Goal: Information Seeking & Learning: Find specific fact

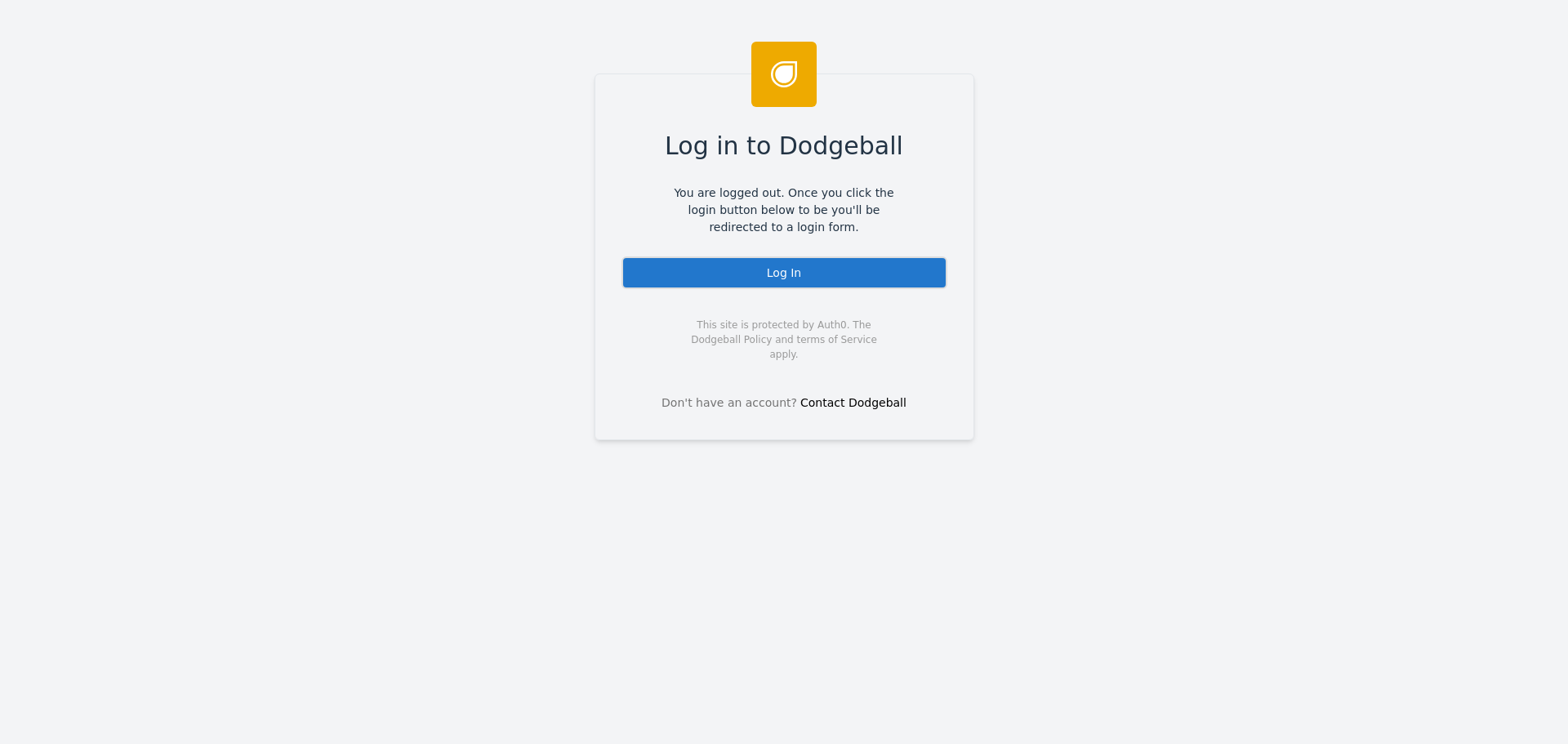
click at [797, 274] on div "Log In" at bounding box center [784, 272] width 326 height 32
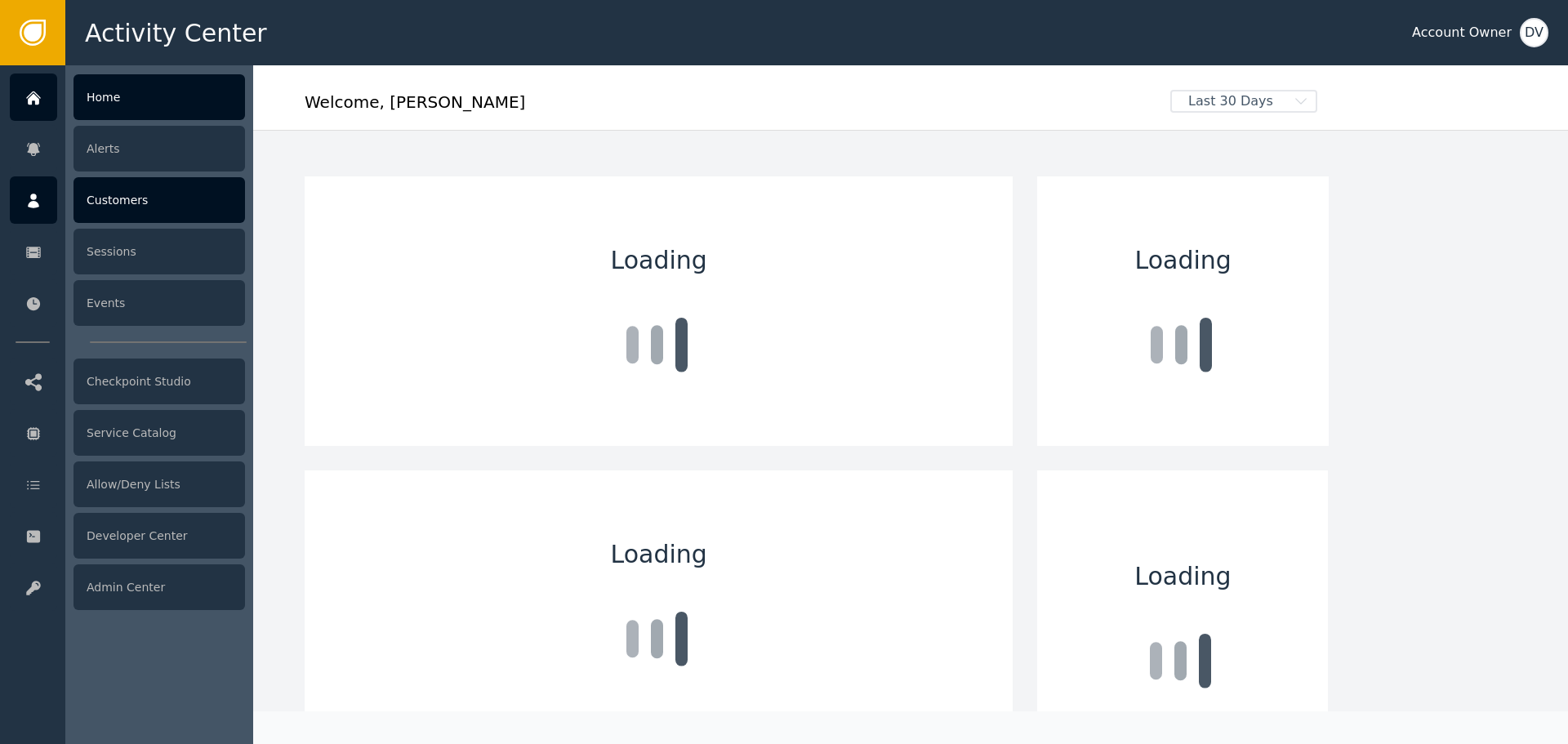
click at [43, 196] on div at bounding box center [33, 200] width 48 height 48
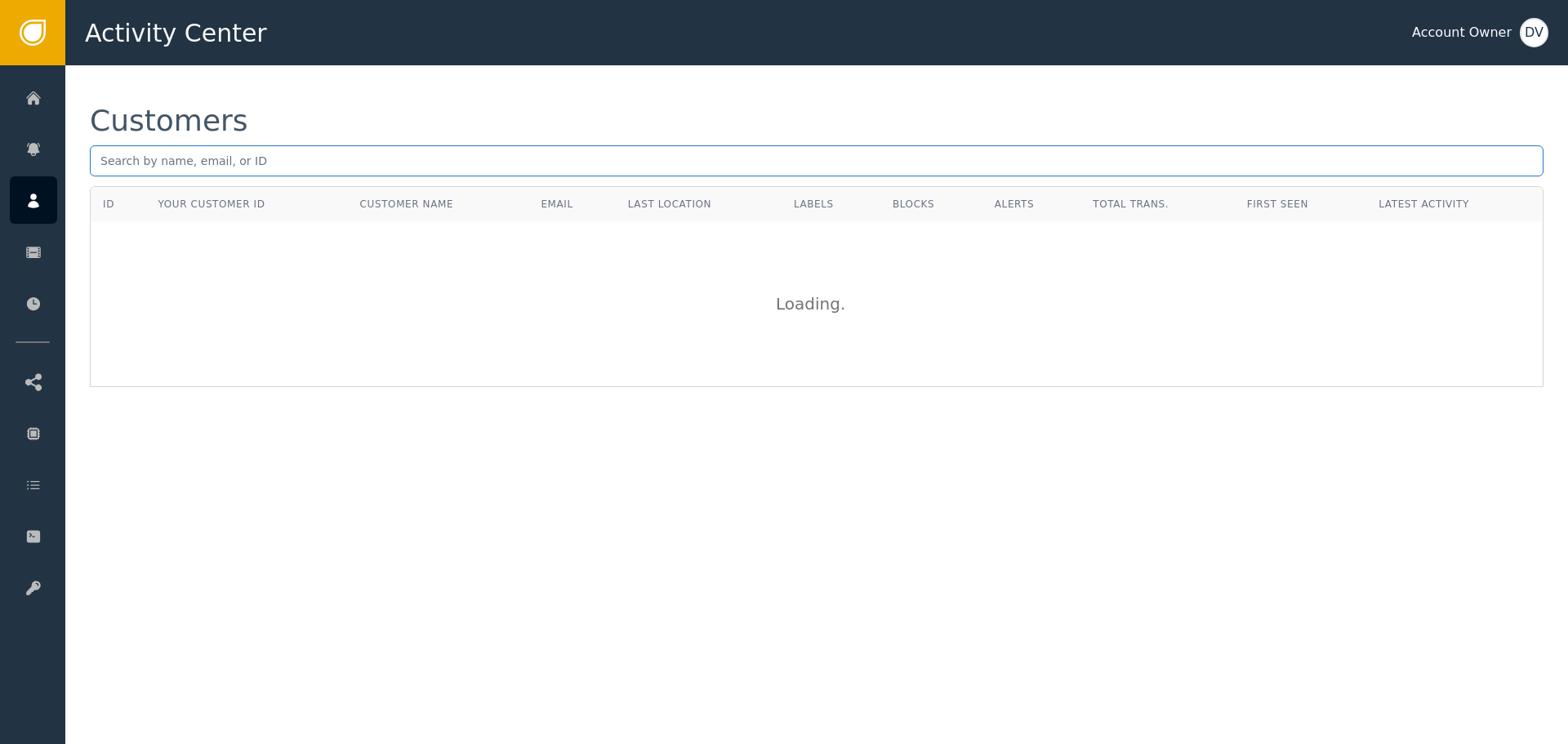
click at [236, 166] on input "text" at bounding box center [816, 161] width 1453 height 31
paste input "cjb122909@icloud.com"
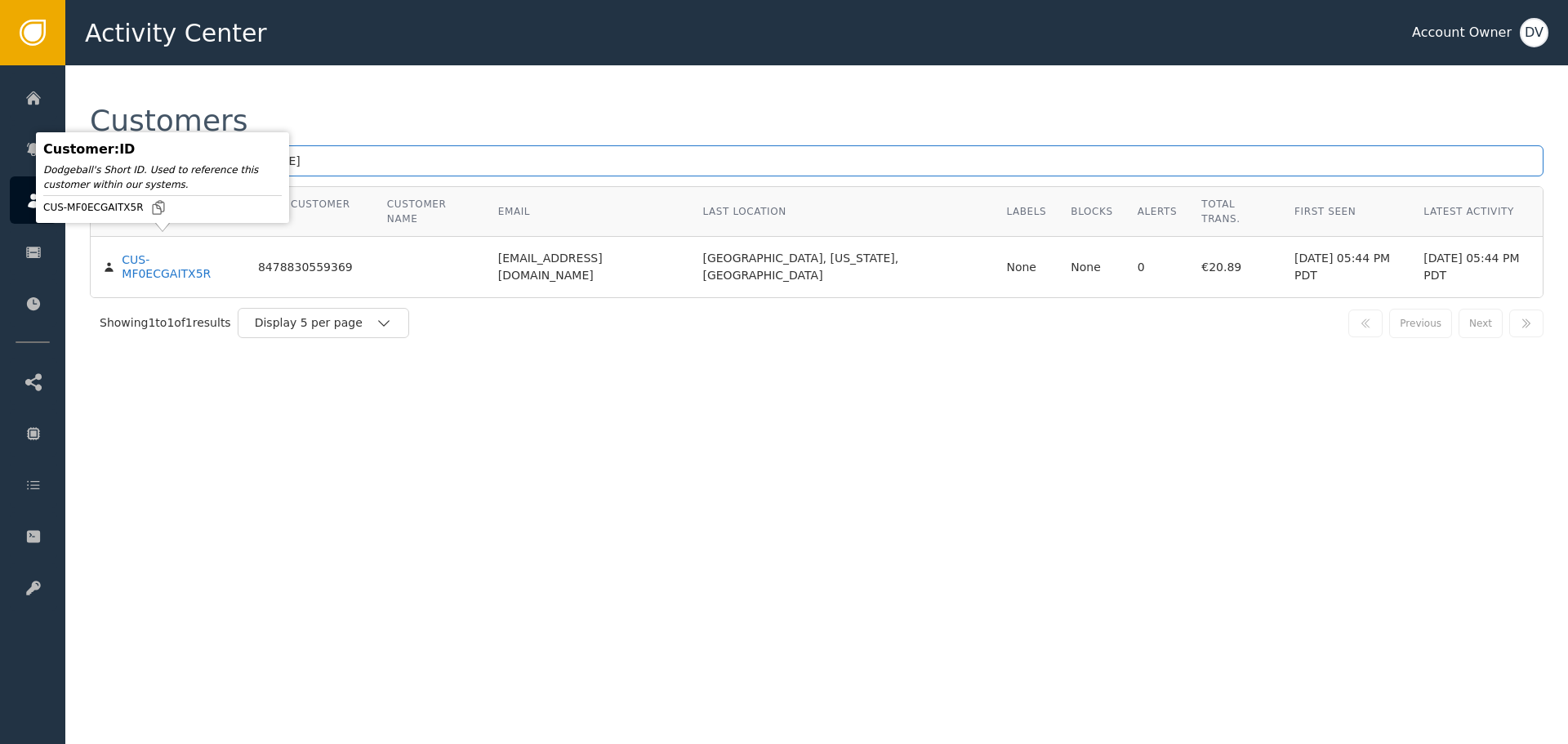
type input "cjb122909@icloud.com"
click at [163, 65] on body "Activity Center Account Owner DV Home Alerts Customers Sessions Events Checkpoi…" at bounding box center [784, 32] width 1568 height 65
click at [163, 253] on div "CUS-MF0ECGAITX5R" at bounding box center [178, 268] width 112 height 29
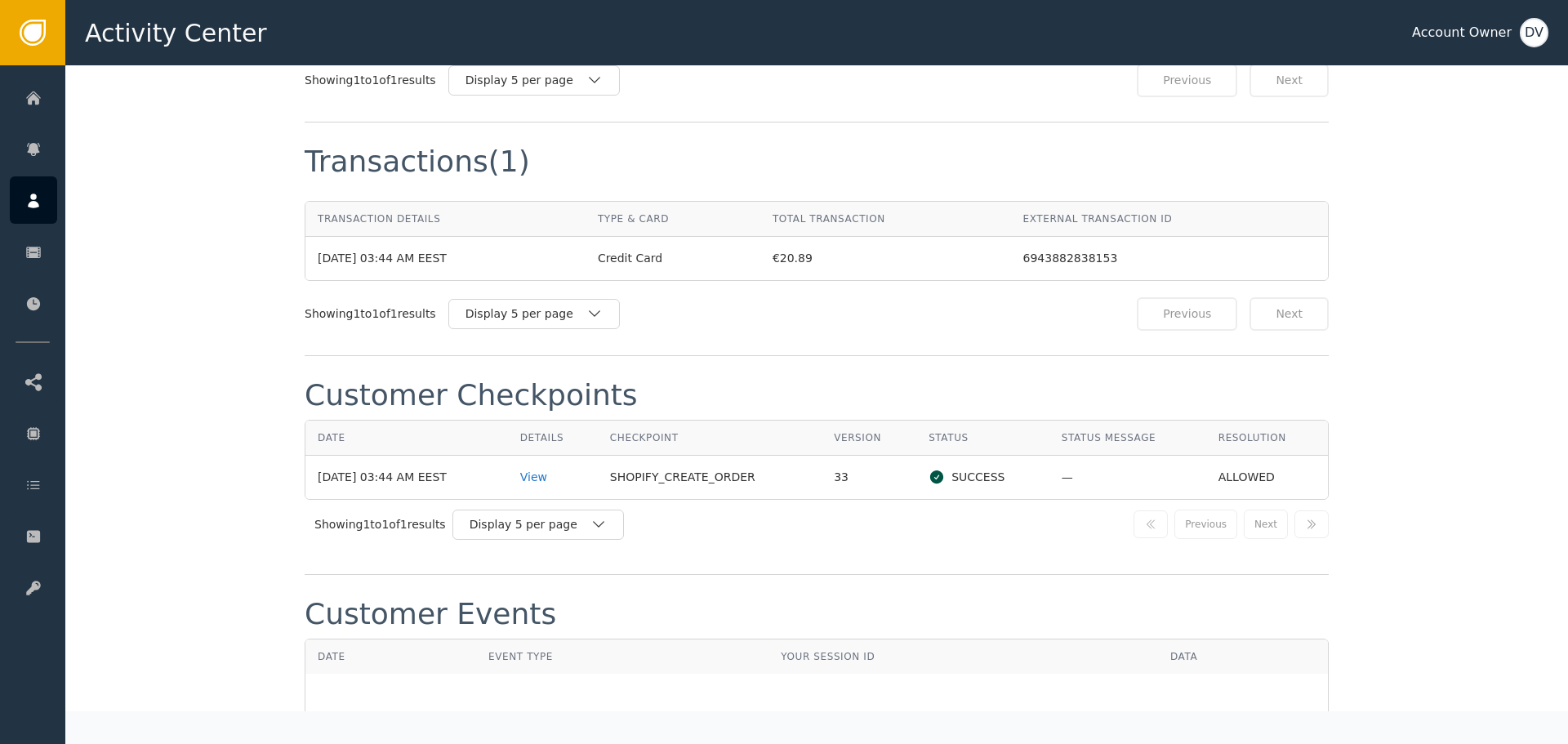
scroll to position [1470, 0]
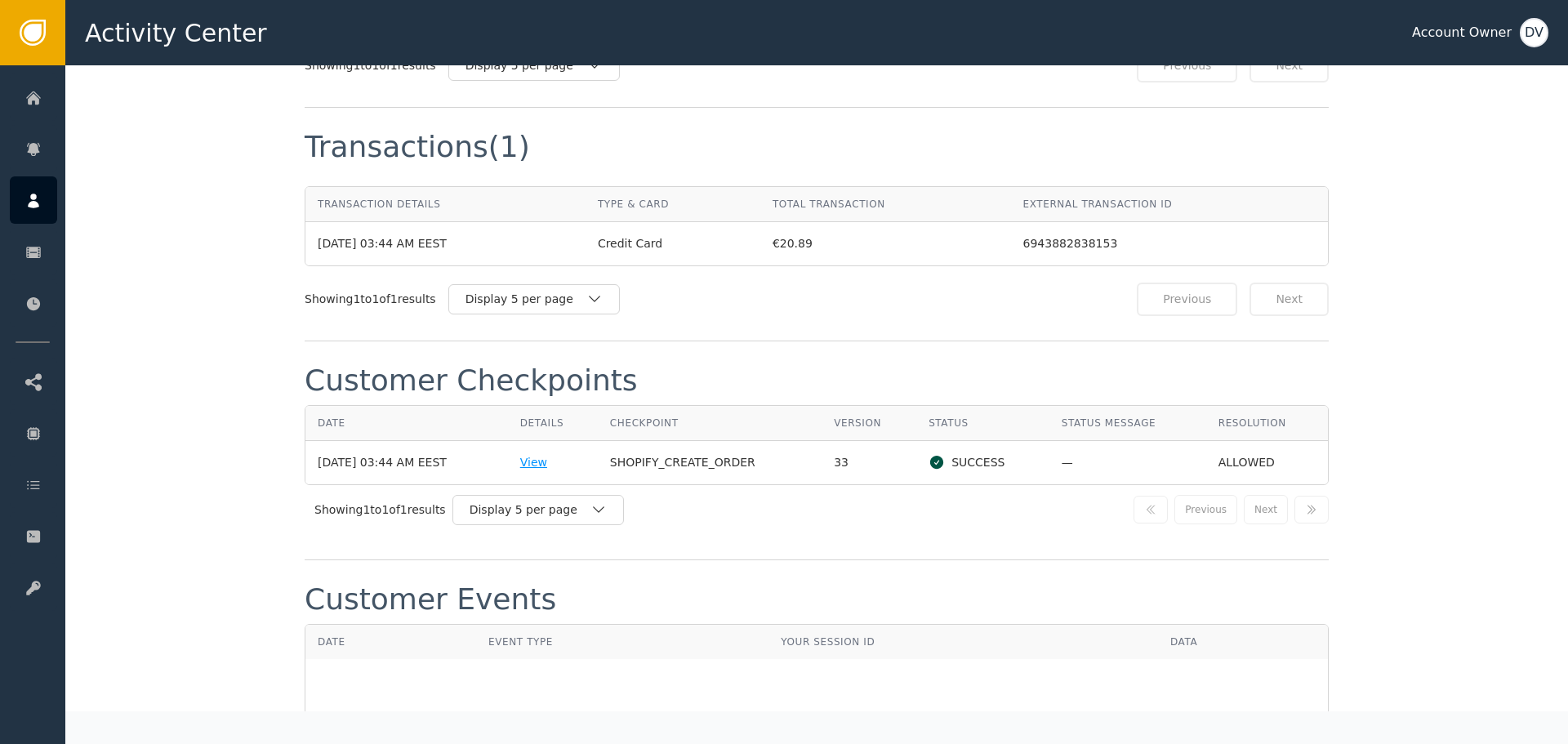
click at [548, 454] on div "View" at bounding box center [553, 462] width 65 height 17
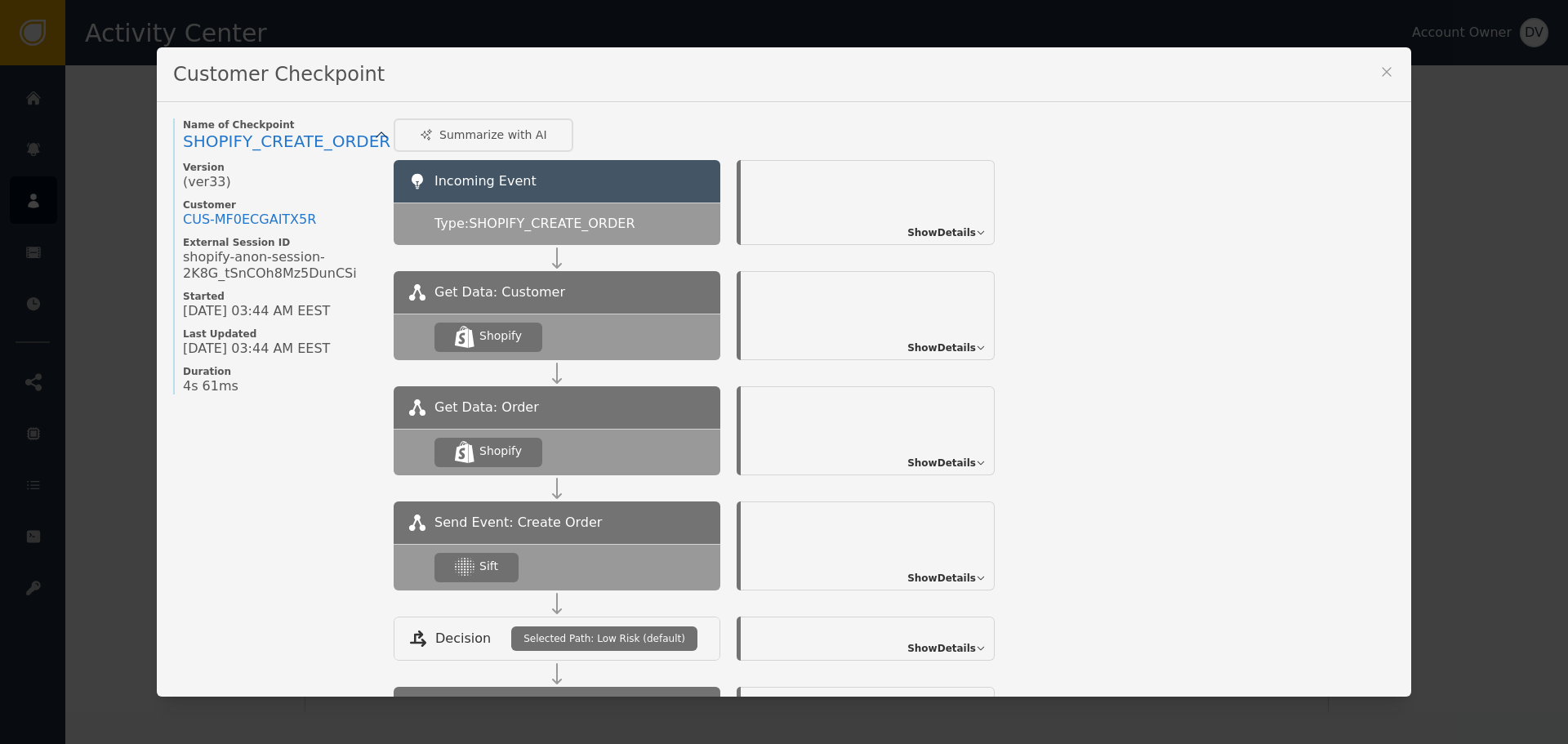
click at [955, 574] on span "Show Details" at bounding box center [942, 578] width 69 height 14
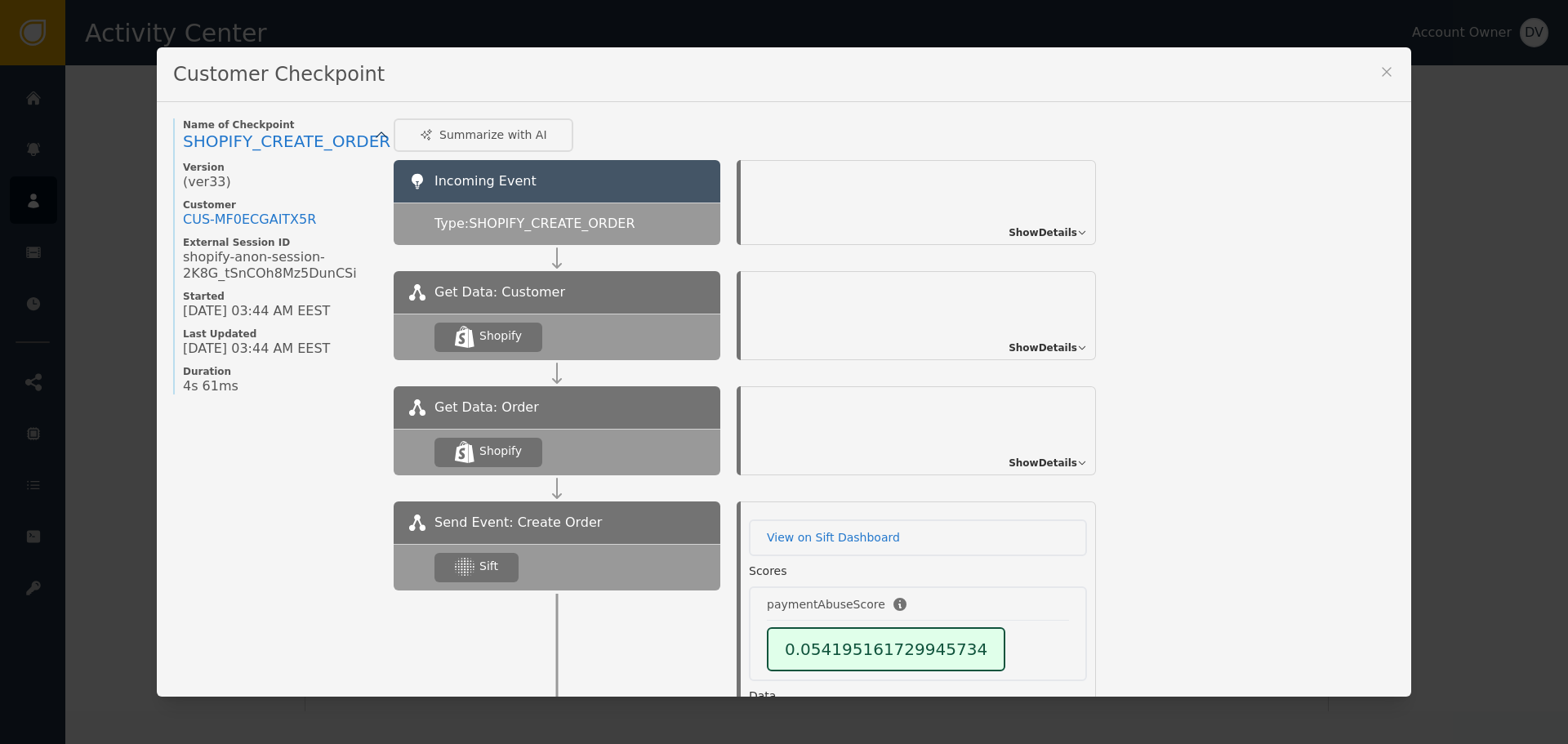
scroll to position [62, 0]
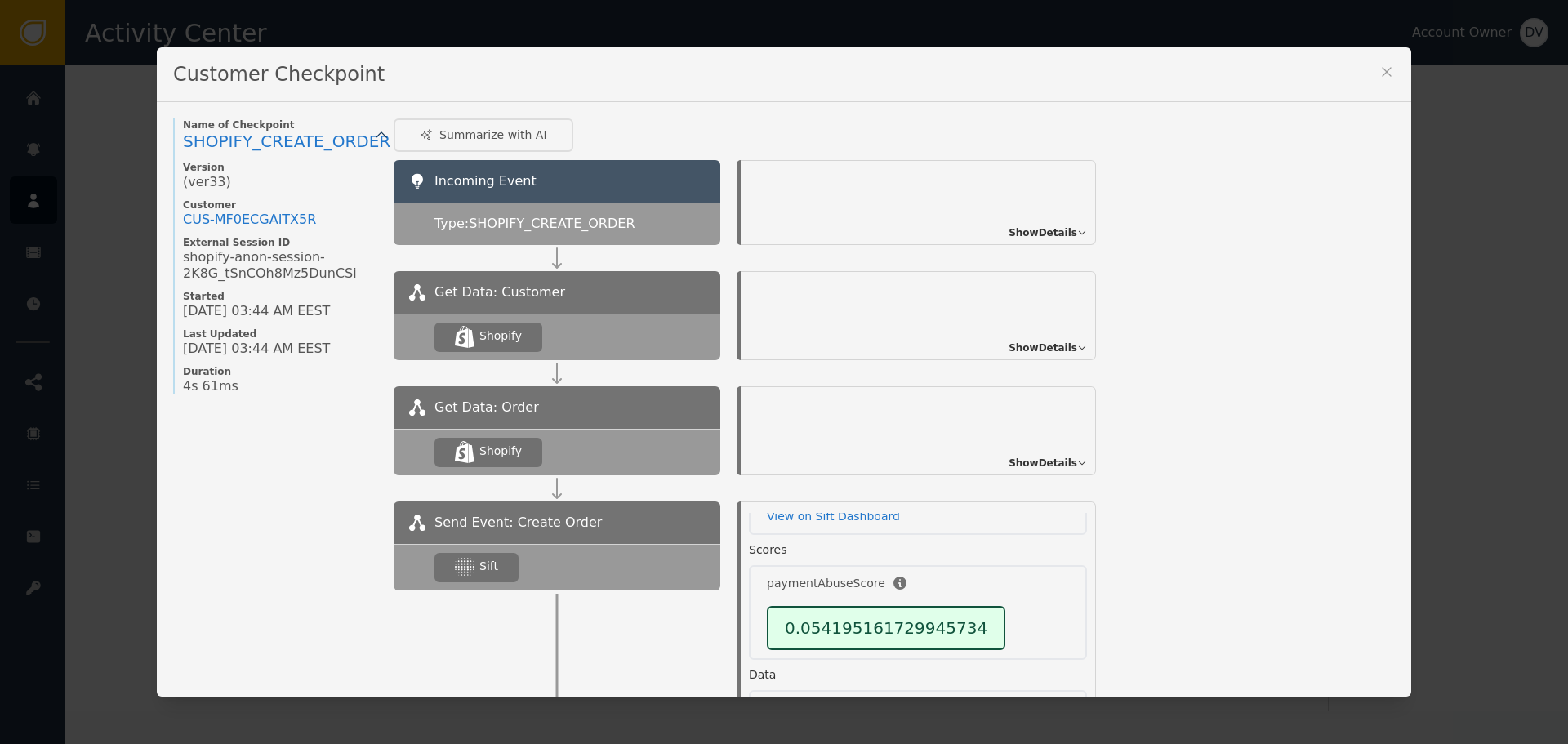
click at [1385, 65] on icon at bounding box center [1387, 72] width 16 height 16
